Goal: Transaction & Acquisition: Download file/media

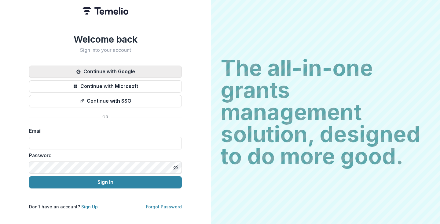
click at [124, 67] on button "Continue with Google" at bounding box center [105, 71] width 153 height 12
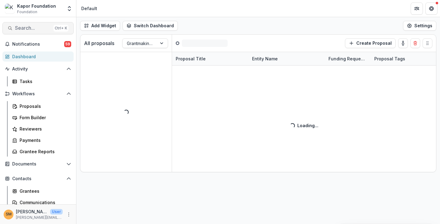
click at [20, 26] on button "Search... Ctrl + K" at bounding box center [37, 28] width 71 height 12
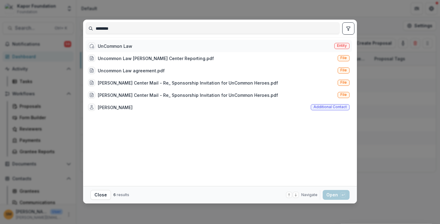
type input "********"
click at [348, 44] on span "Entity" at bounding box center [342, 46] width 15 height 6
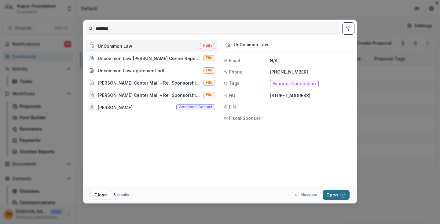
click at [329, 197] on button "Open with enter key" at bounding box center [336, 195] width 27 height 10
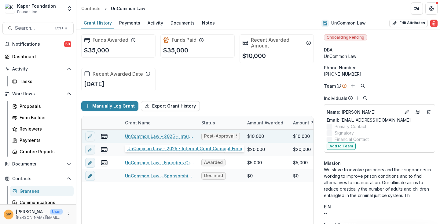
click at [141, 138] on link "UnCommon Law - 2025 - Internal Grant Concept Form" at bounding box center [159, 136] width 69 height 6
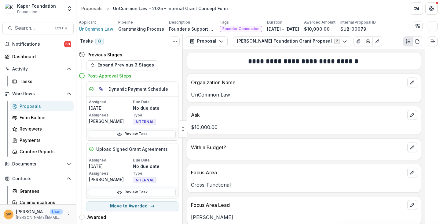
click at [98, 32] on span "UnCommon Law" at bounding box center [96, 29] width 35 height 6
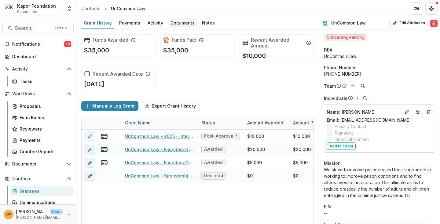
click at [186, 24] on div "Documents" at bounding box center [182, 22] width 29 height 9
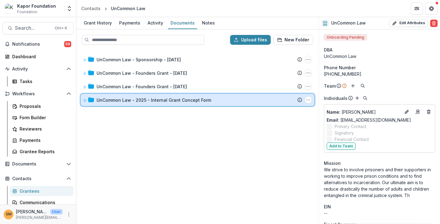
click at [87, 99] on div at bounding box center [88, 100] width 11 height 6
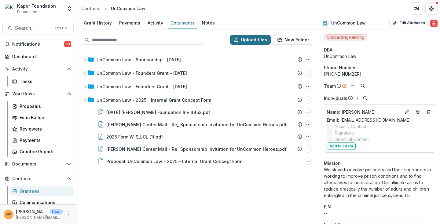
click at [251, 41] on button "Upload files" at bounding box center [250, 40] width 41 height 10
type input "**********"
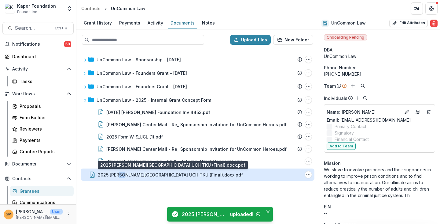
click at [122, 175] on div "2025 Kapor Center UCH TKU (Final).docx.pdf" at bounding box center [170, 174] width 145 height 6
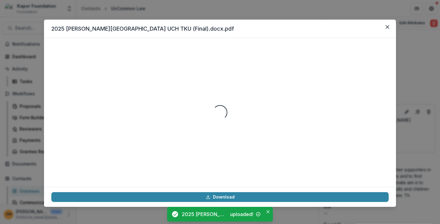
click at [137, 188] on footer "Download" at bounding box center [220, 197] width 352 height 20
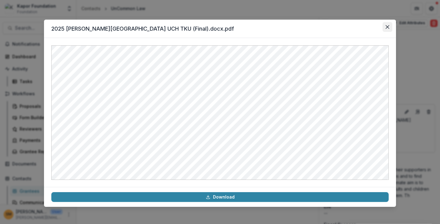
click at [385, 28] on button "Close" at bounding box center [388, 27] width 10 height 10
